Goal: Task Accomplishment & Management: Use online tool/utility

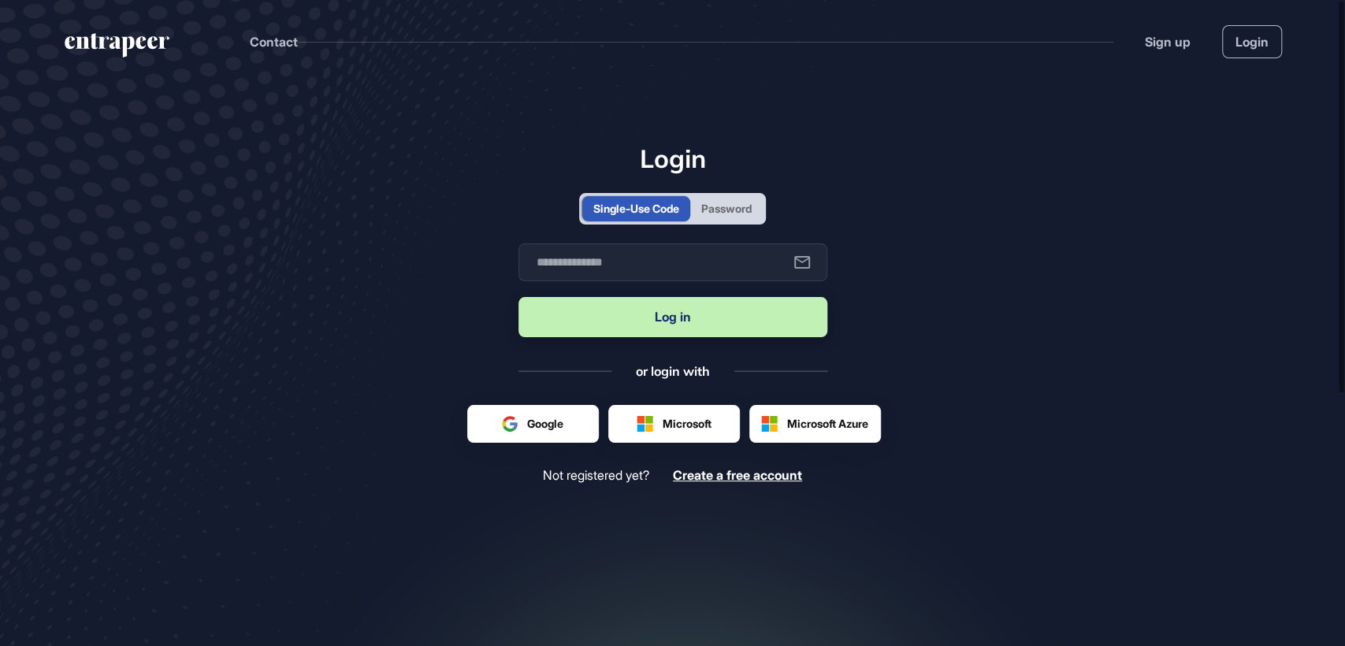
click at [739, 216] on div "Password" at bounding box center [726, 208] width 50 height 17
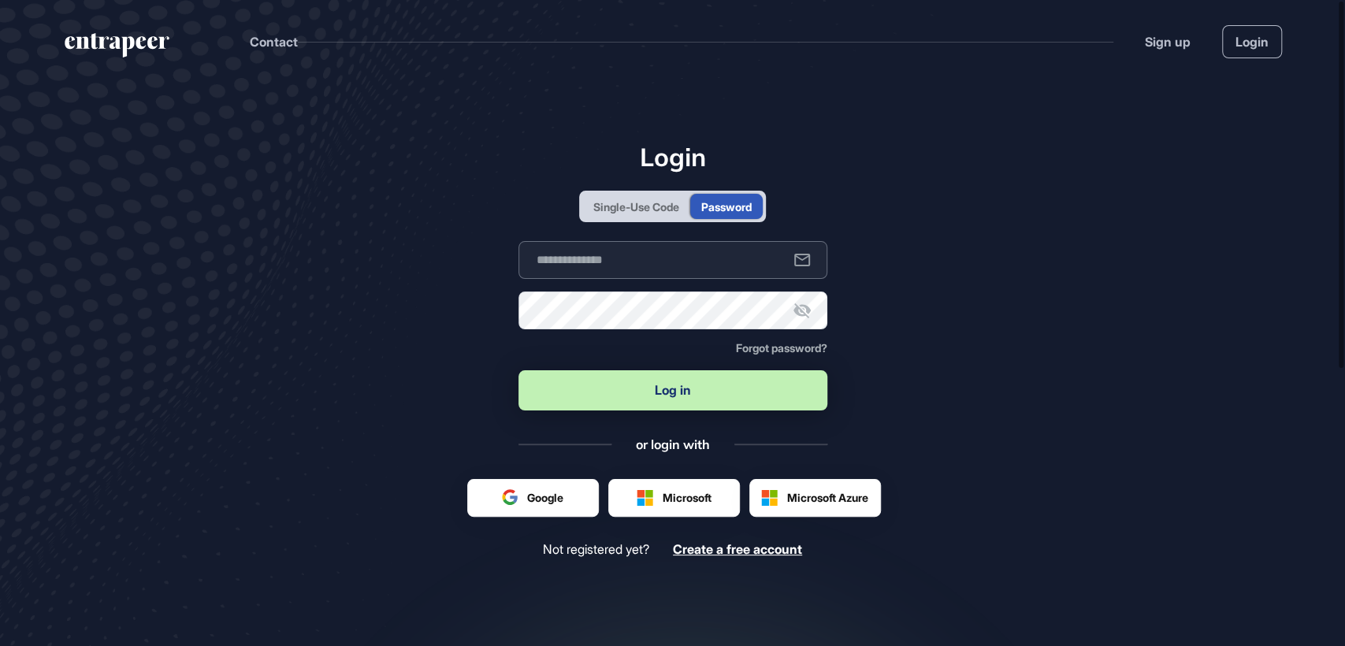
type input "**********"
click at [670, 391] on button "Log in" at bounding box center [672, 390] width 309 height 40
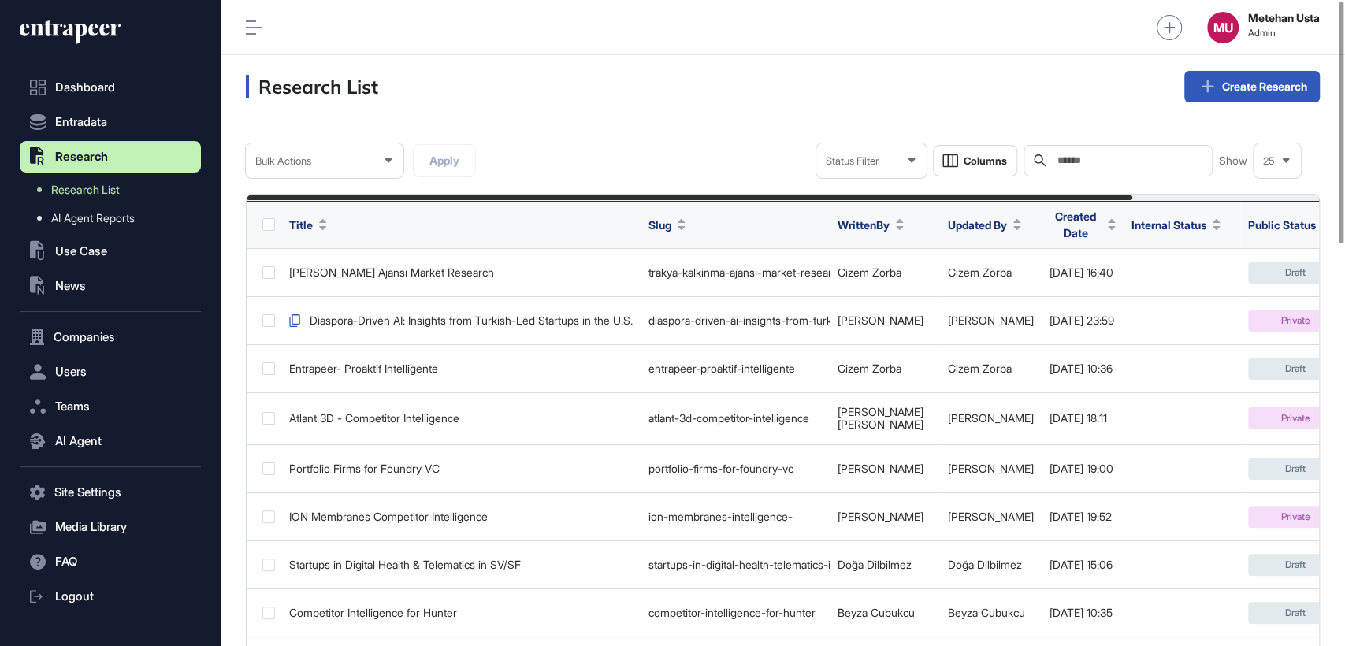
click at [1103, 165] on input "text" at bounding box center [1129, 160] width 147 height 13
click at [113, 217] on span "AI Agent Reports" at bounding box center [92, 218] width 83 height 13
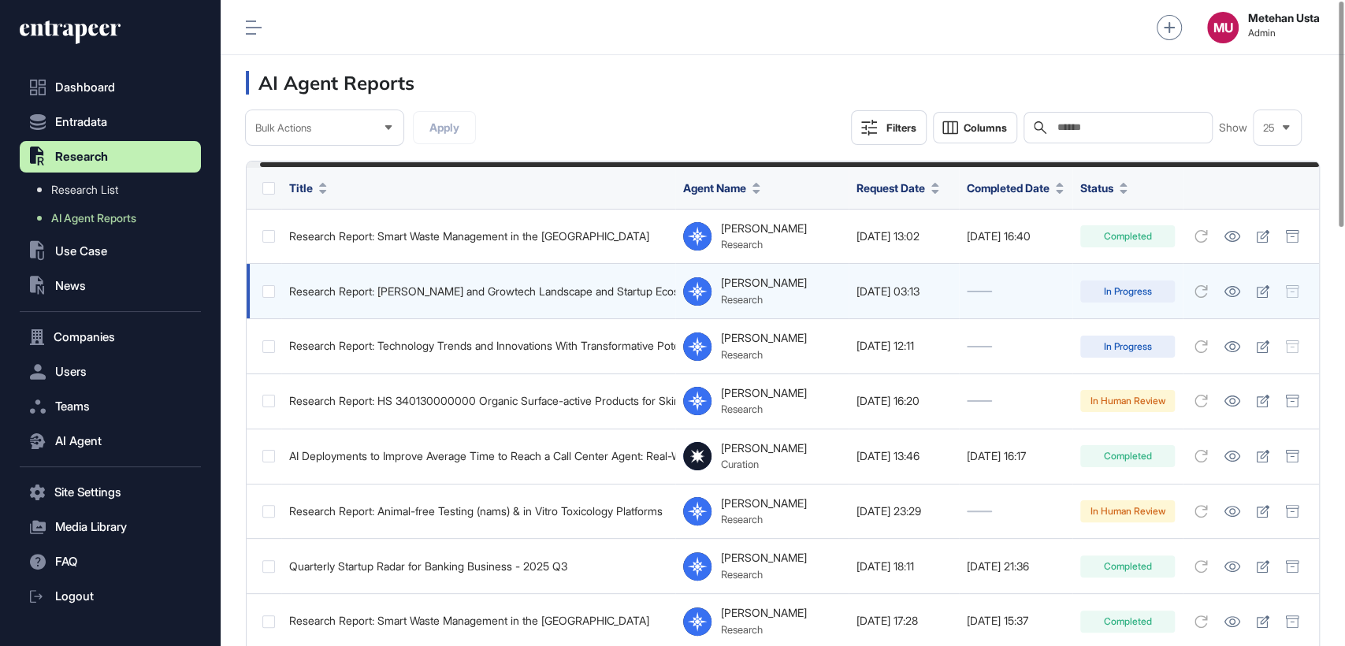
scroll to position [0, 13]
click at [1267, 291] on icon at bounding box center [1262, 291] width 13 height 13
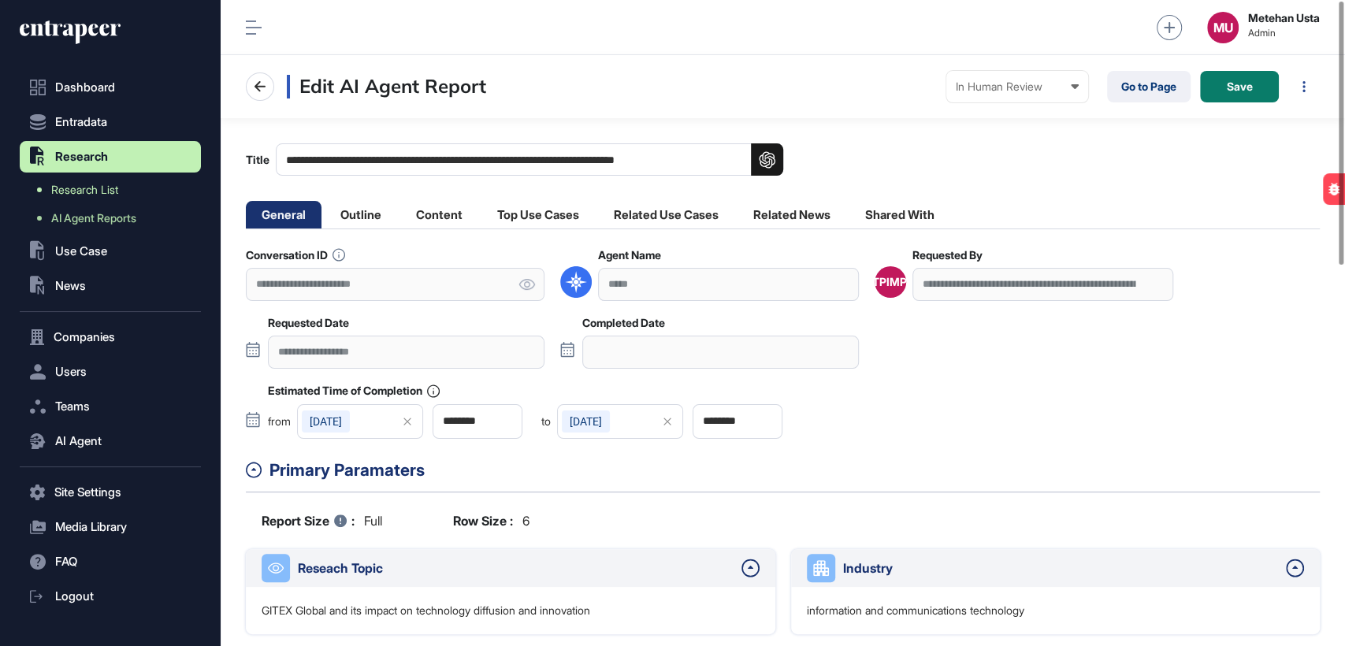
click at [93, 187] on span "Research List" at bounding box center [84, 190] width 67 height 13
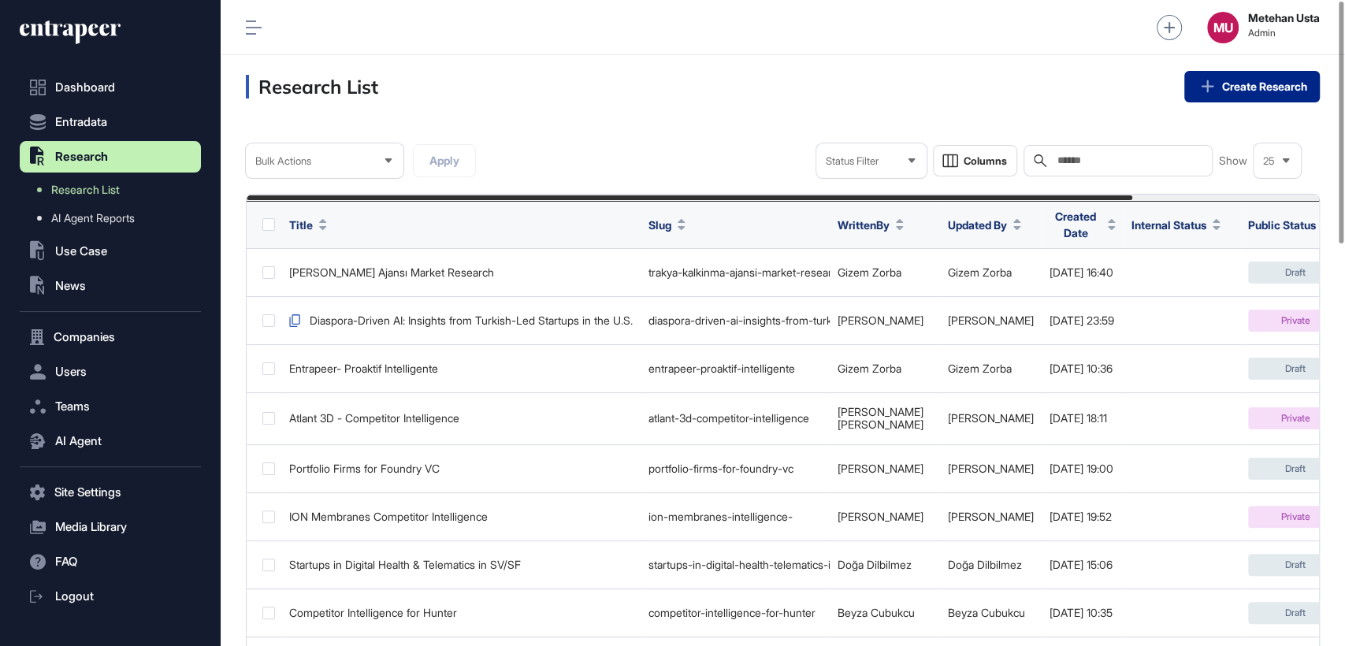
click at [1239, 87] on link "Create Research" at bounding box center [1251, 87] width 135 height 32
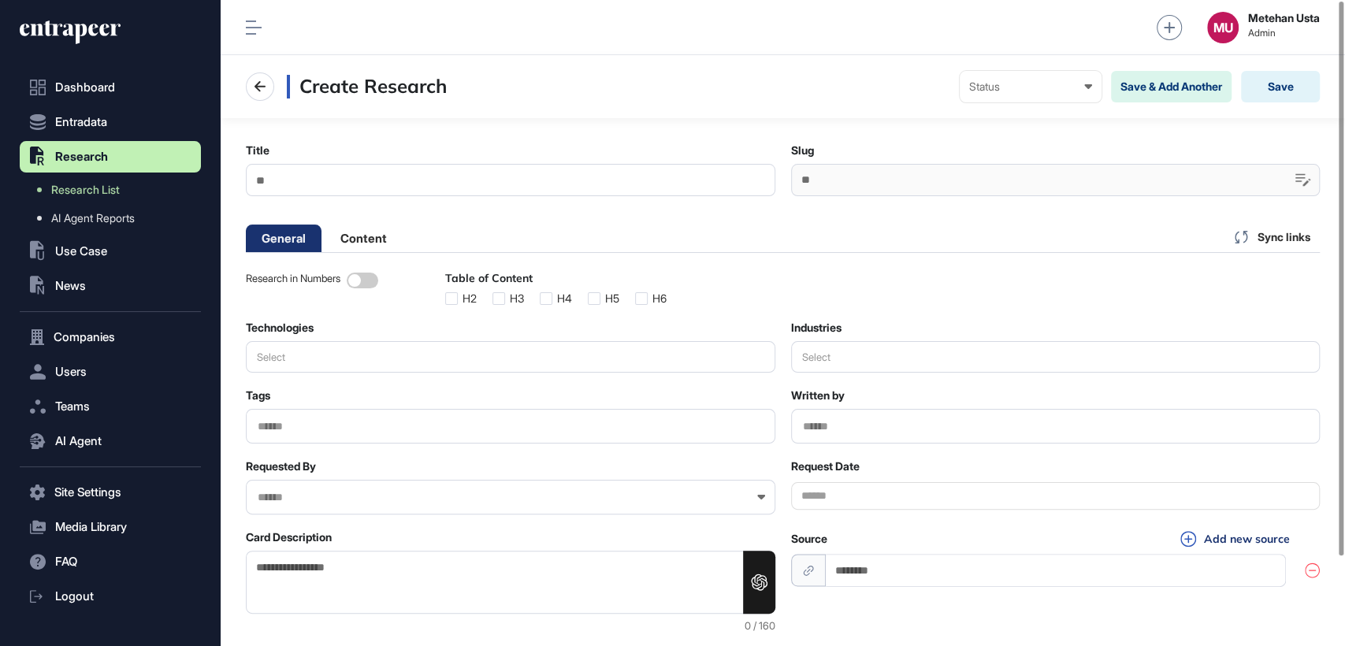
click at [374, 178] on input "Title" at bounding box center [510, 180] width 529 height 32
type input "**********"
click at [1306, 76] on button "Save" at bounding box center [1280, 87] width 79 height 32
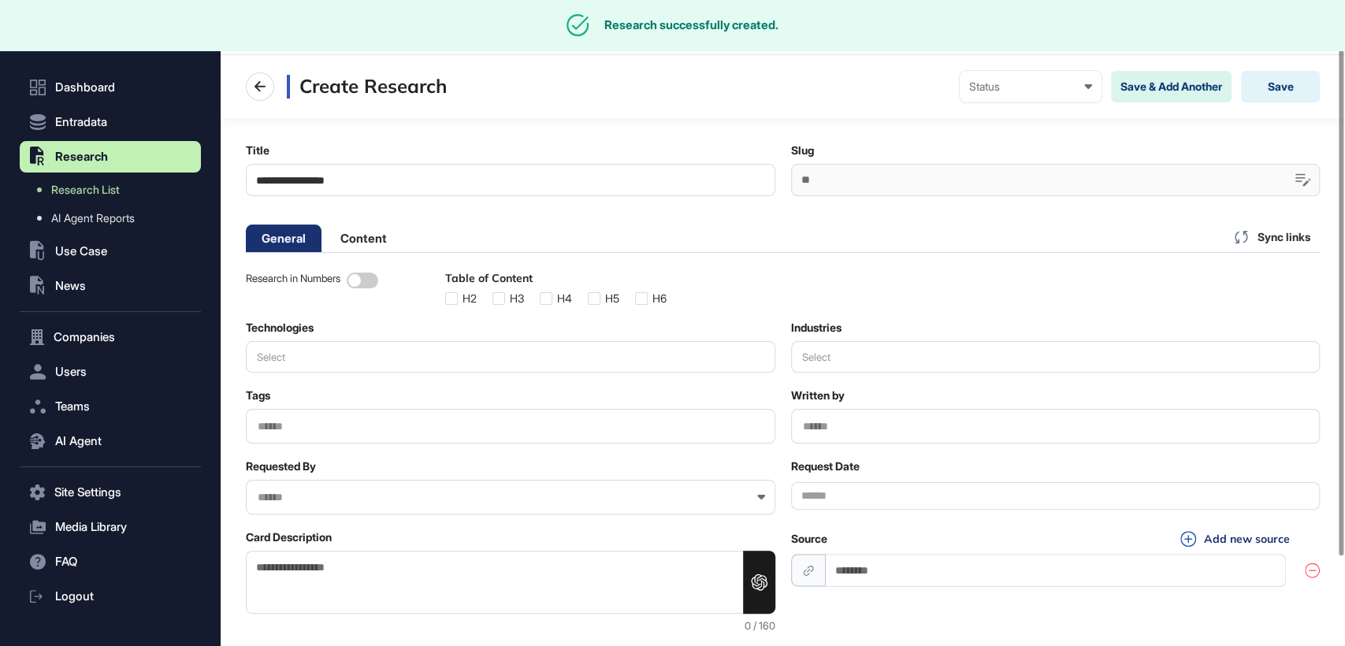
click at [879, 190] on div at bounding box center [1055, 180] width 529 height 32
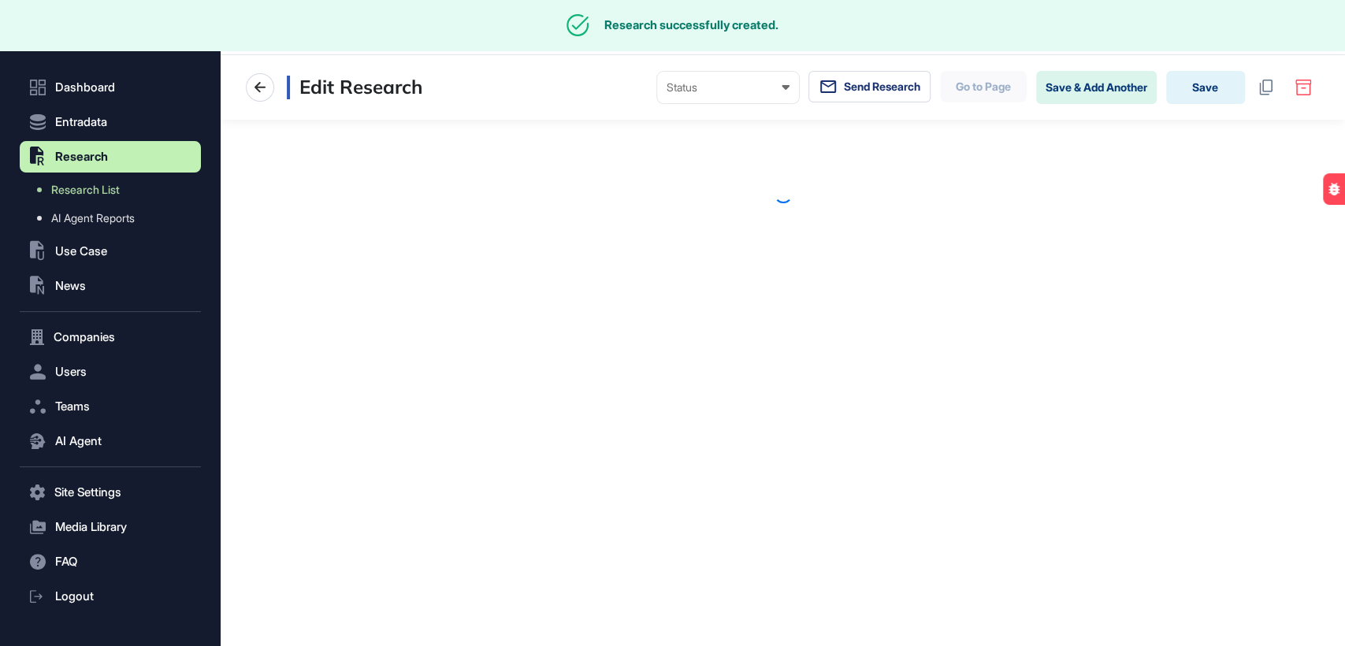
click at [879, 190] on div at bounding box center [783, 193] width 1124 height 19
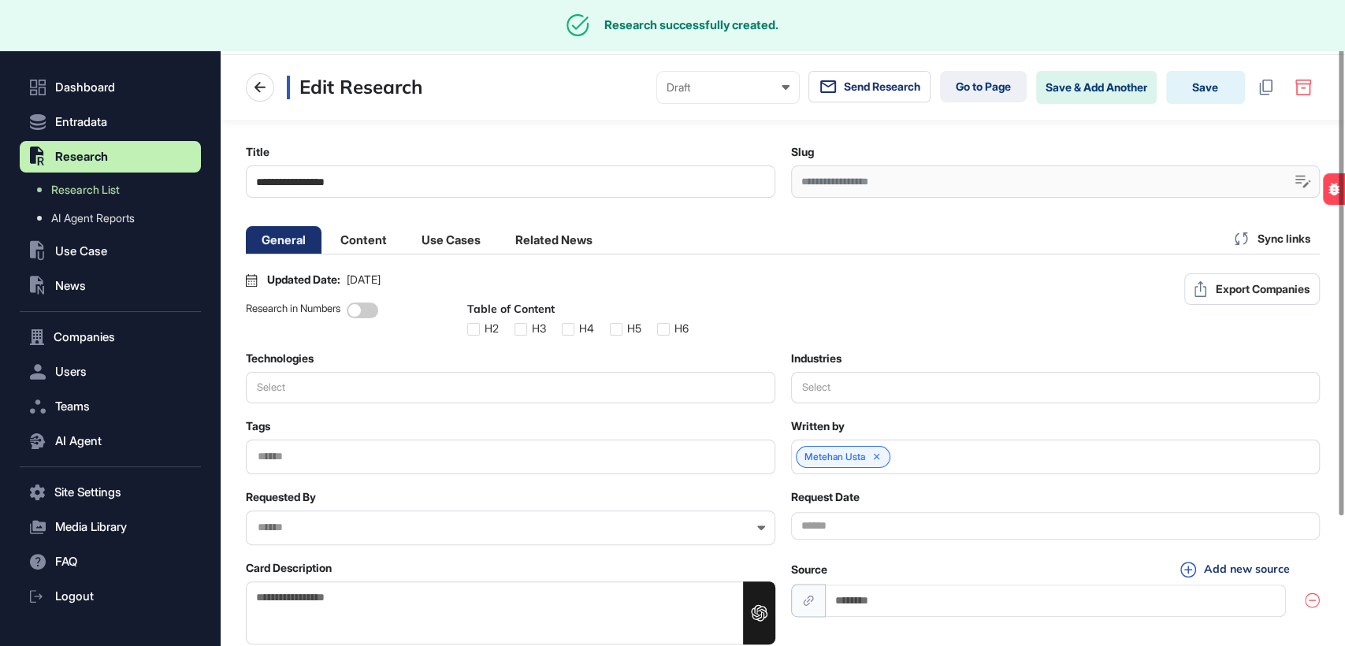
click at [879, 190] on div "**********" at bounding box center [1055, 181] width 529 height 32
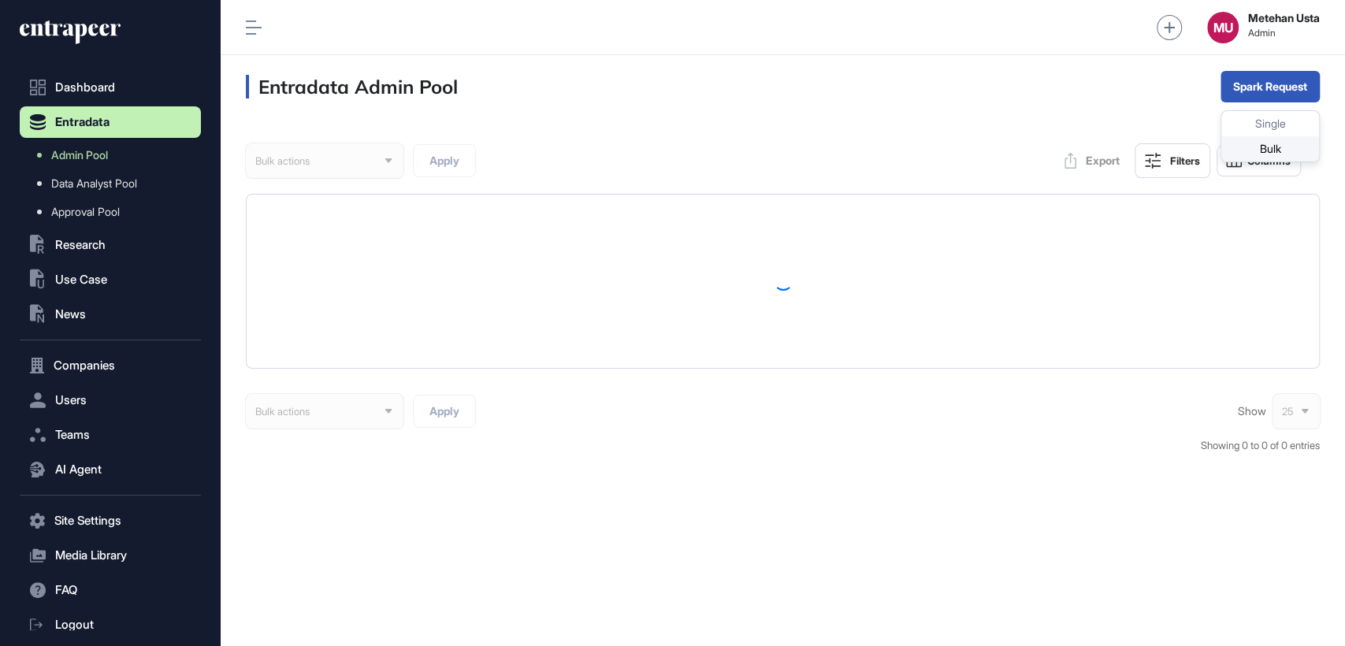
click at [1260, 152] on div "Bulk" at bounding box center [1270, 148] width 98 height 25
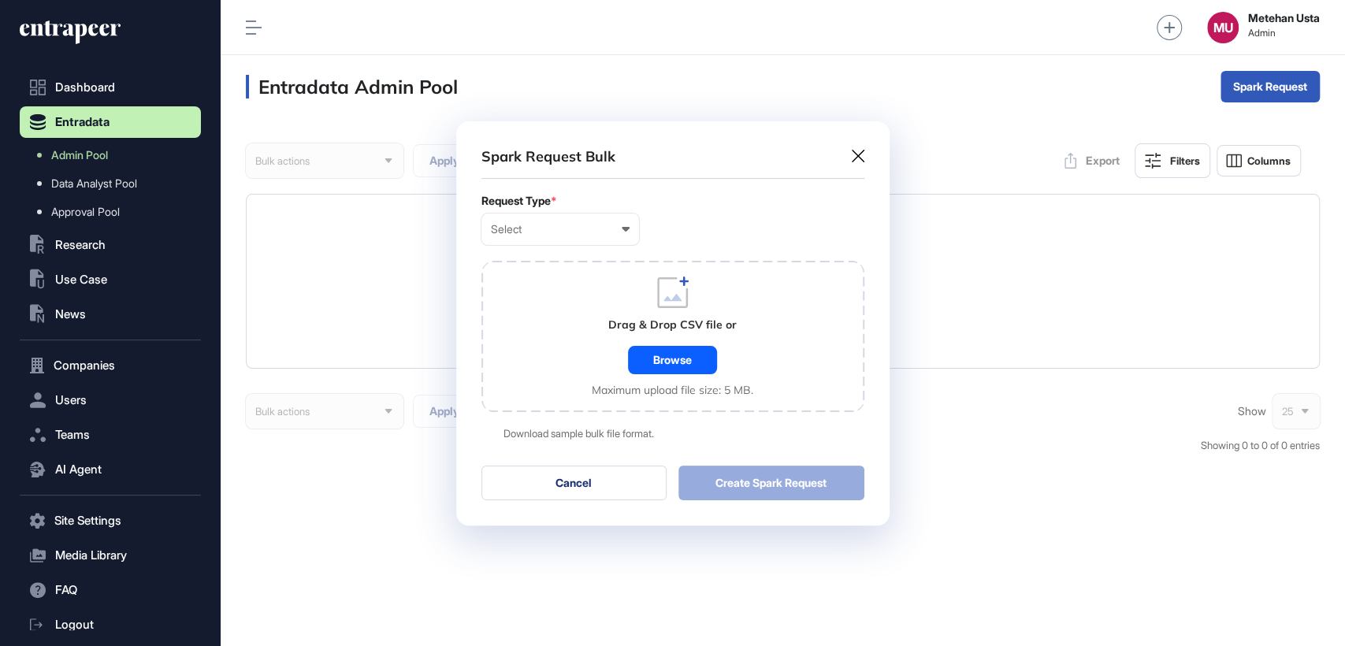
scroll to position [0, 6]
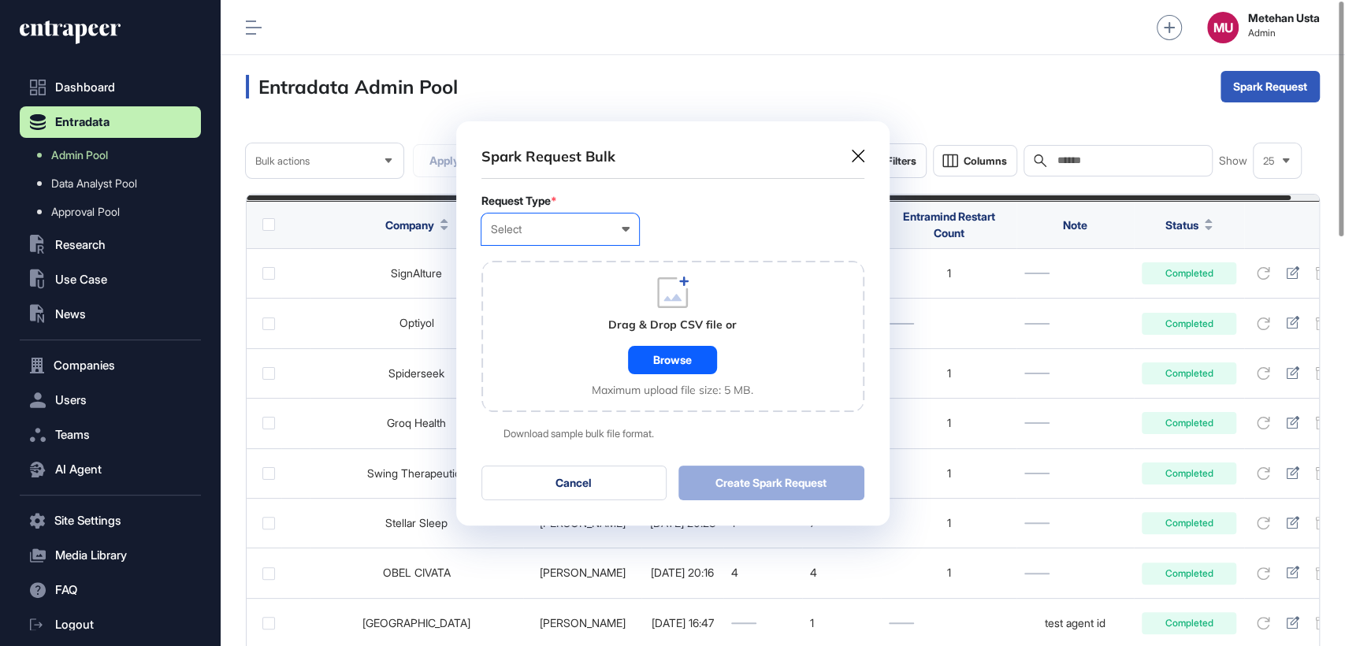
click at [570, 231] on div "Select" at bounding box center [560, 229] width 139 height 13
click at [0, 0] on div "Company" at bounding box center [0, 0] width 0 height 0
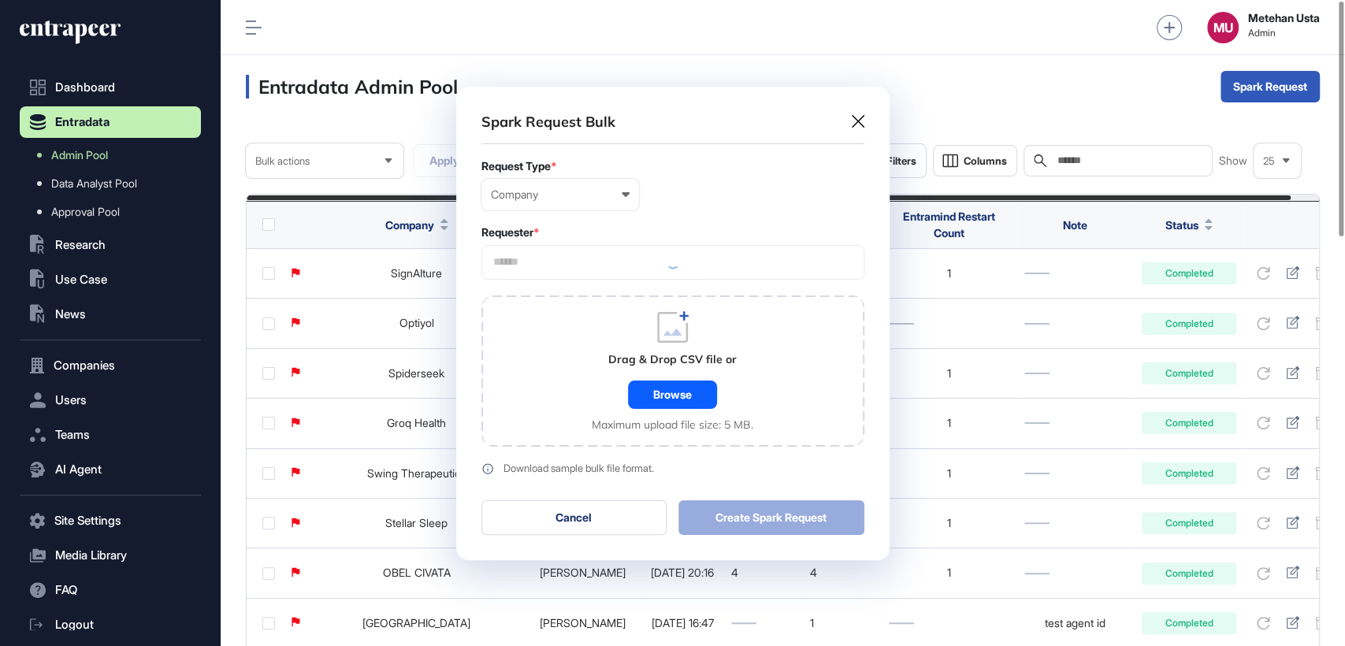
scroll to position [473, 433]
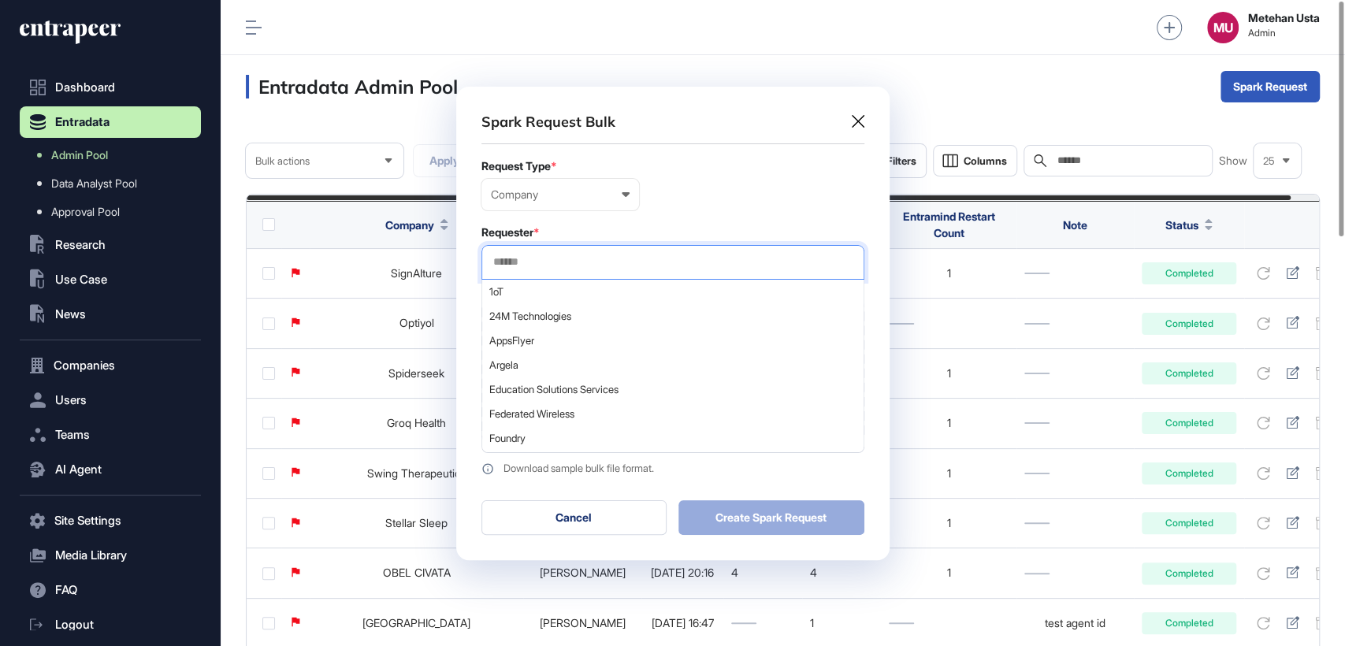
click at [591, 260] on input "text" at bounding box center [673, 261] width 362 height 13
type input "*********"
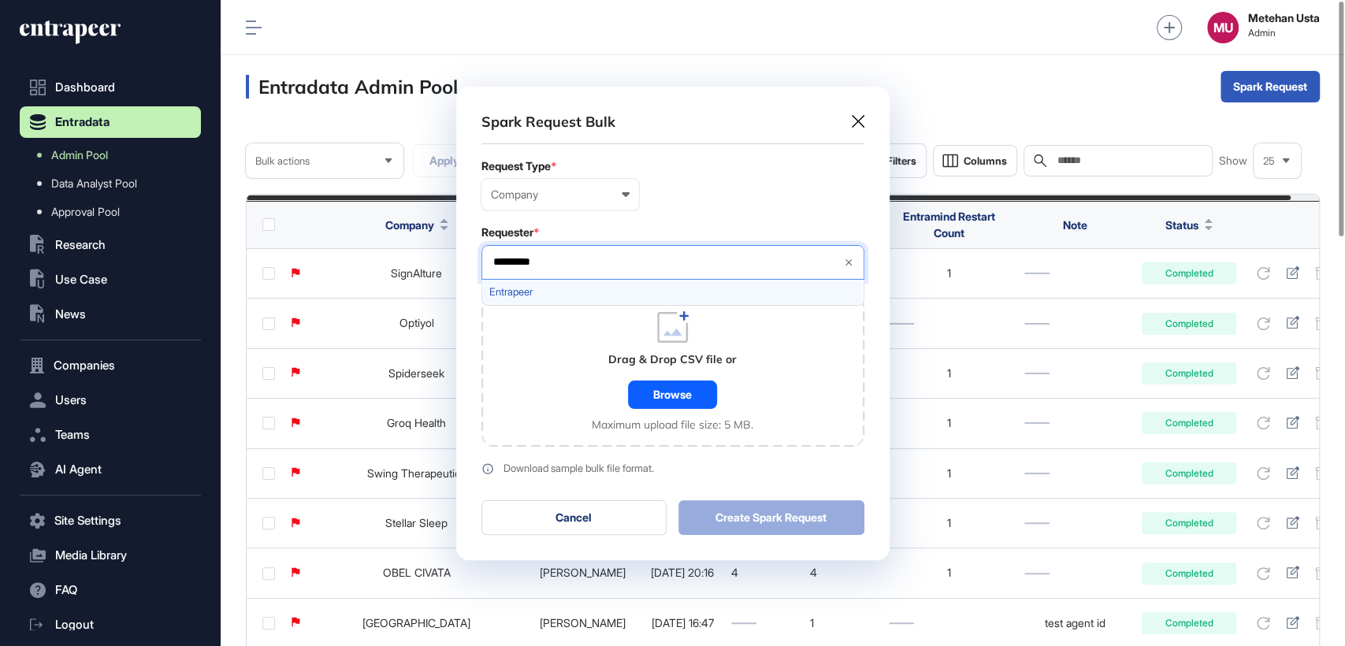
click at [527, 295] on span "Entrapeer" at bounding box center [671, 292] width 365 height 12
click at [642, 209] on div "Company User Company Customer Request ID" at bounding box center [672, 195] width 383 height 32
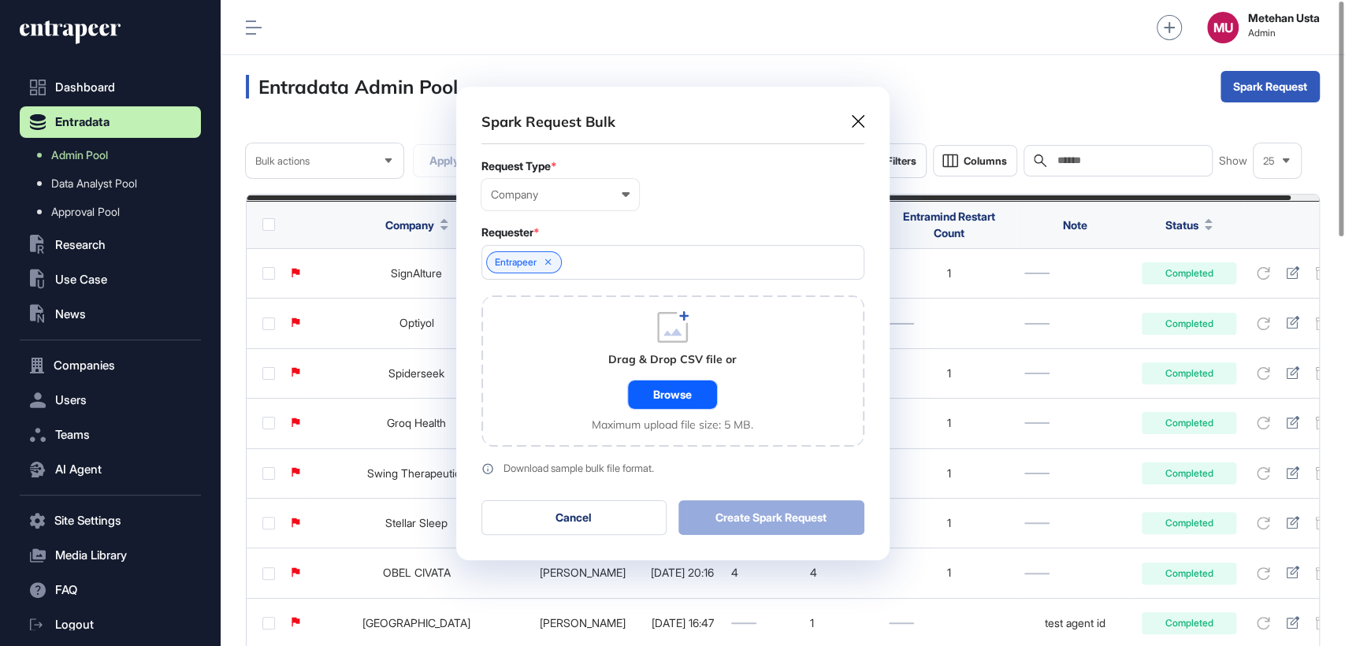
click at [688, 399] on div "Browse" at bounding box center [672, 394] width 89 height 28
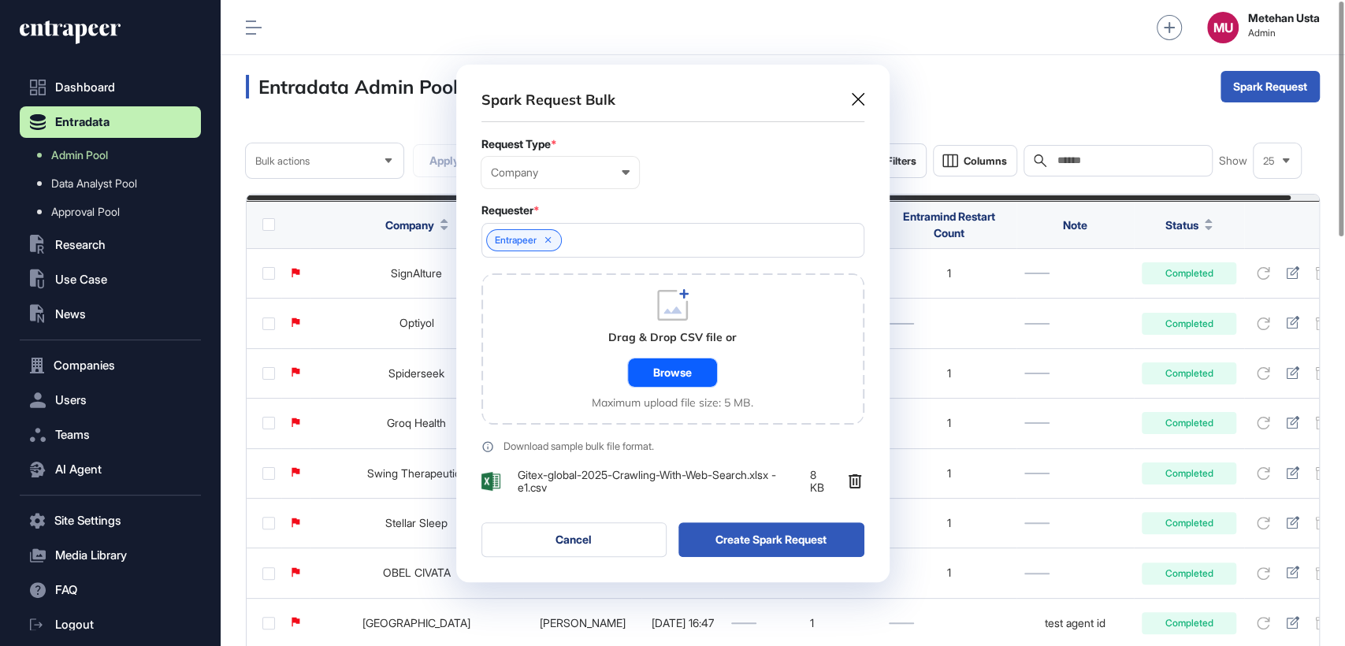
scroll to position [517, 433]
click at [747, 536] on button "Create Spark Request" at bounding box center [771, 539] width 186 height 35
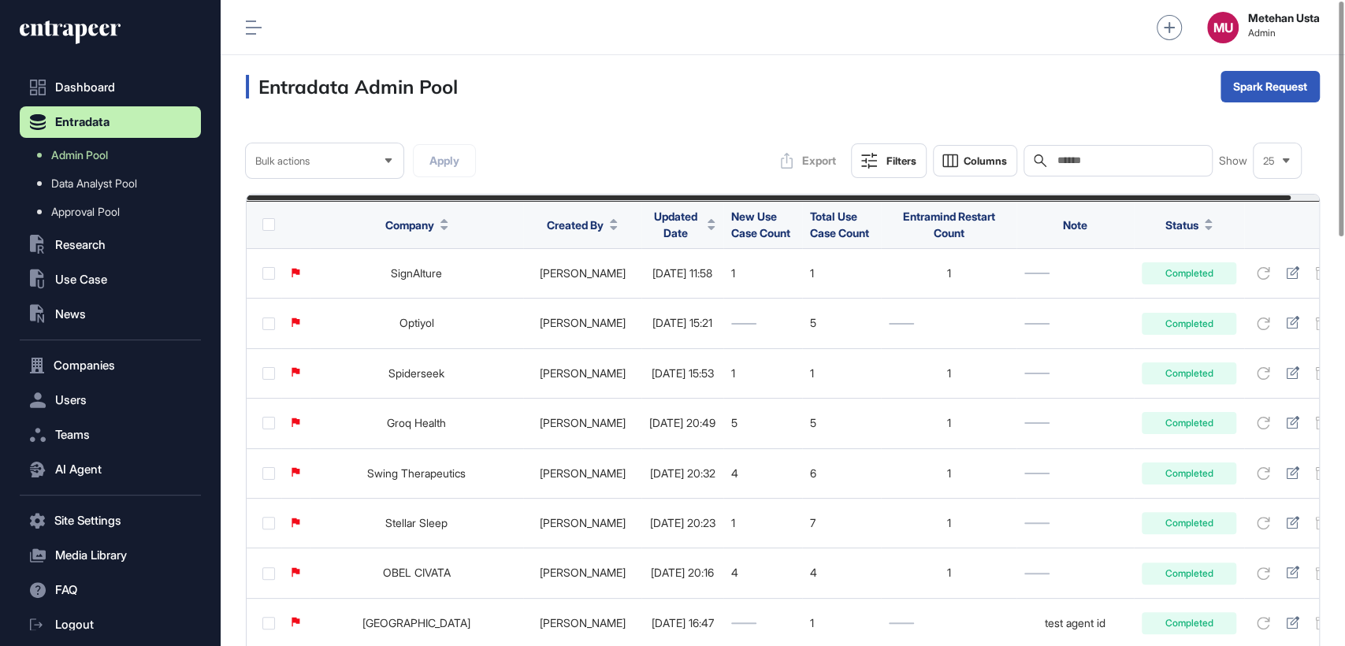
click at [651, 222] on span "Updated Date" at bounding box center [675, 224] width 52 height 33
click at [653, 275] on div "Sort Ascending Sort Descending Hide Column" at bounding box center [672, 289] width 110 height 93
click at [655, 285] on span "Sort Descending" at bounding box center [682, 290] width 63 height 13
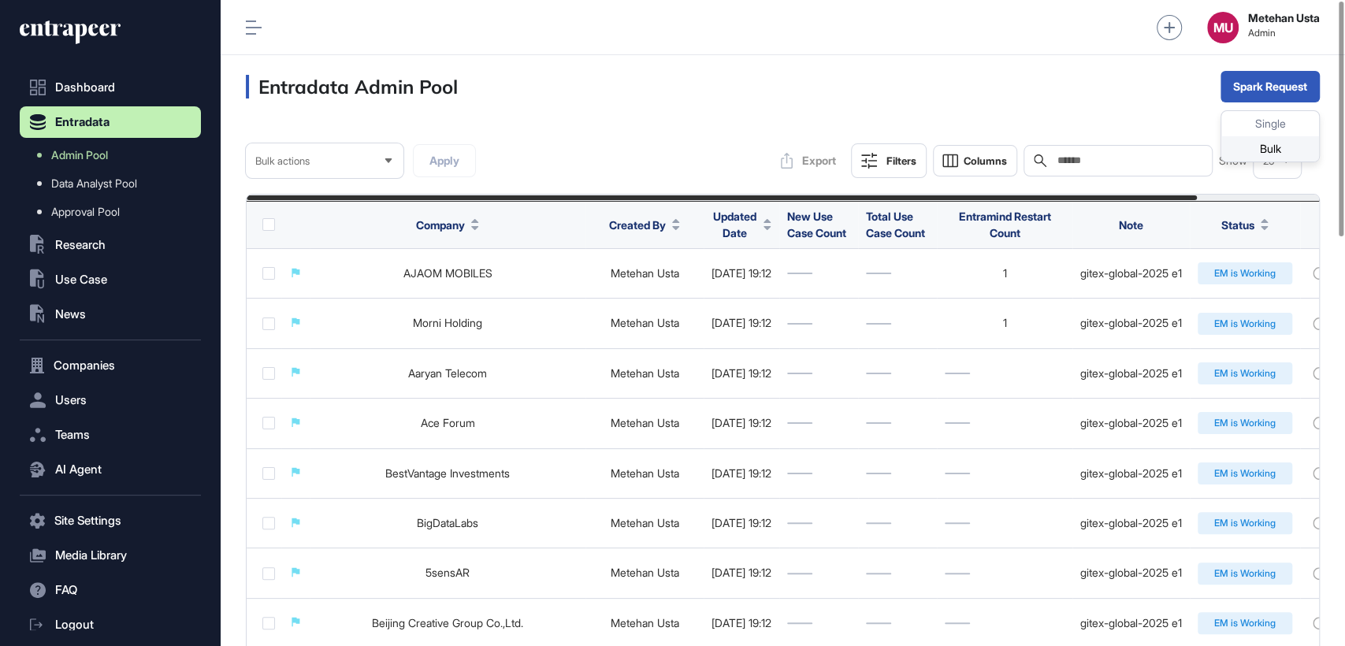
click at [1267, 147] on div "Bulk" at bounding box center [1270, 148] width 98 height 25
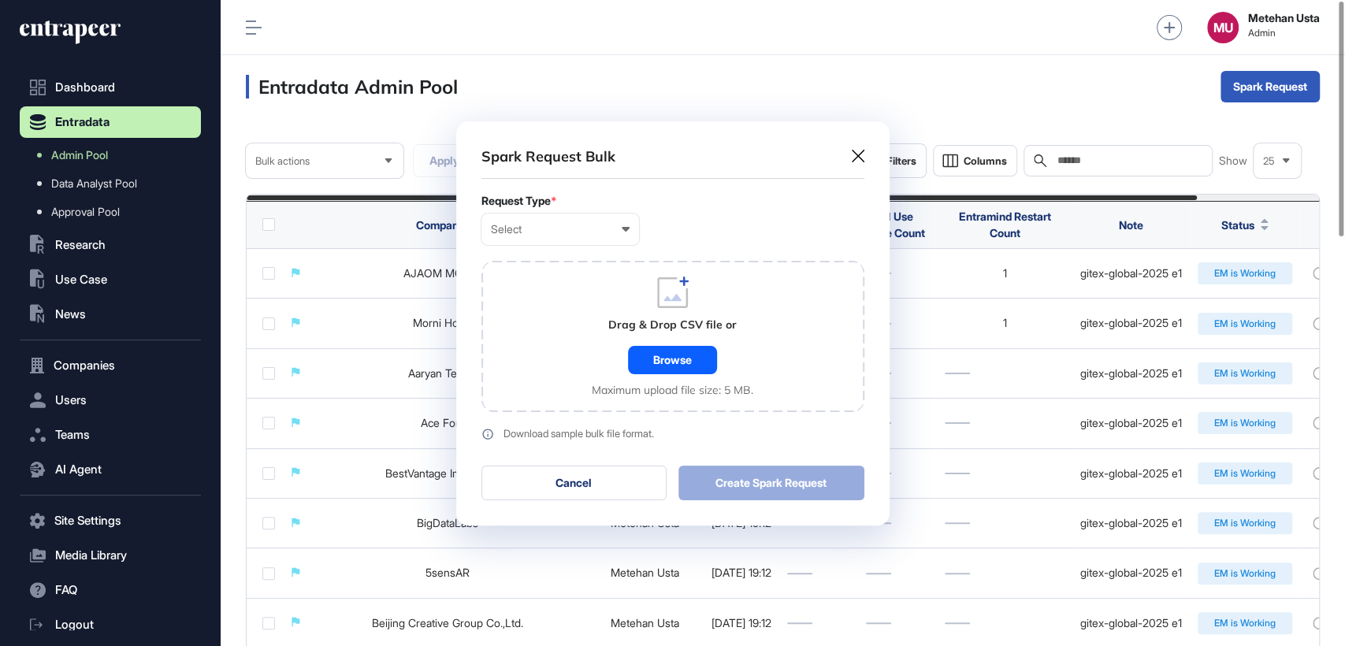
scroll to position [0, 6]
click at [575, 226] on div "Select" at bounding box center [560, 229] width 139 height 13
click at [0, 0] on div "Company" at bounding box center [0, 0] width 0 height 0
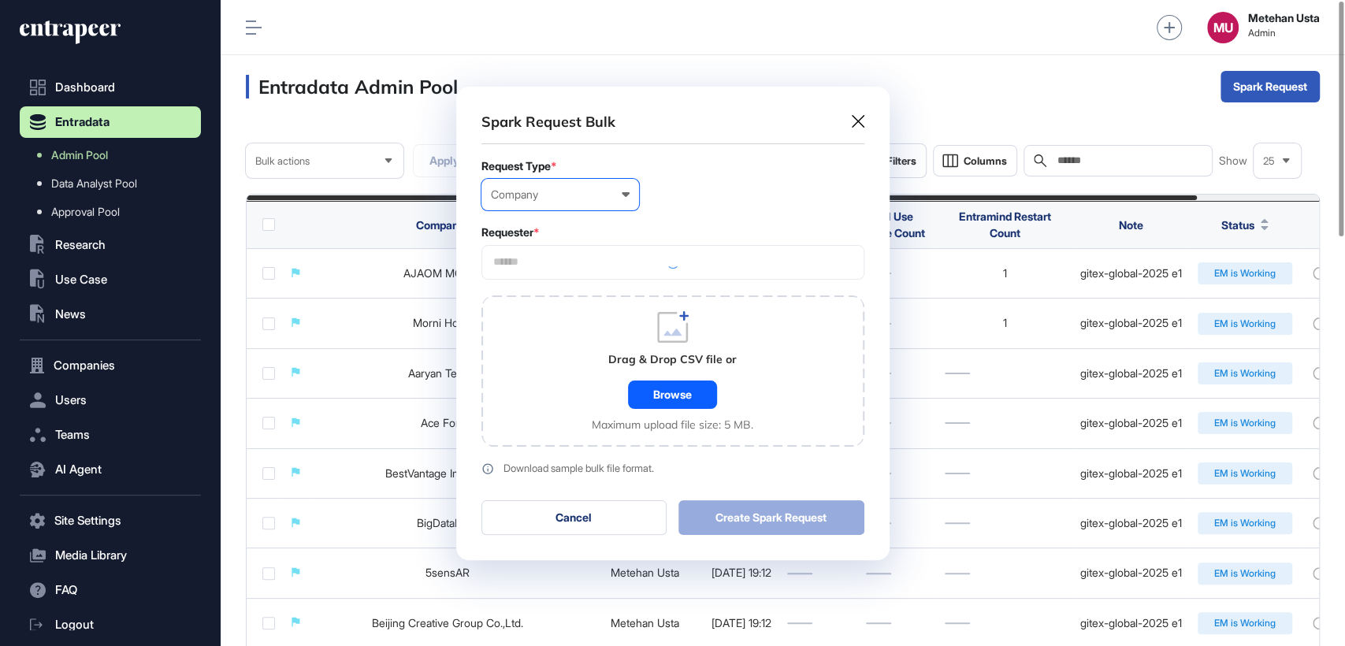
scroll to position [473, 433]
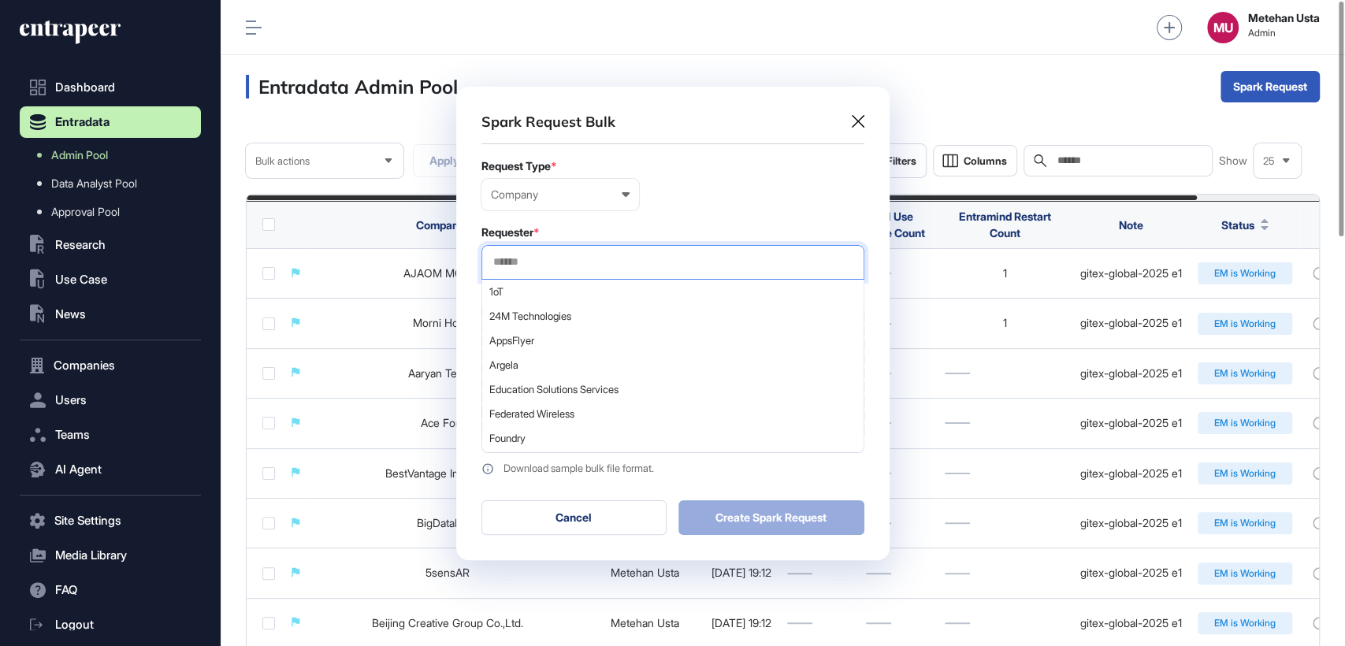
click at [574, 256] on input "text" at bounding box center [673, 261] width 362 height 13
click at [852, 119] on icon at bounding box center [858, 121] width 13 height 13
